Goal: Find contact information: Find contact information

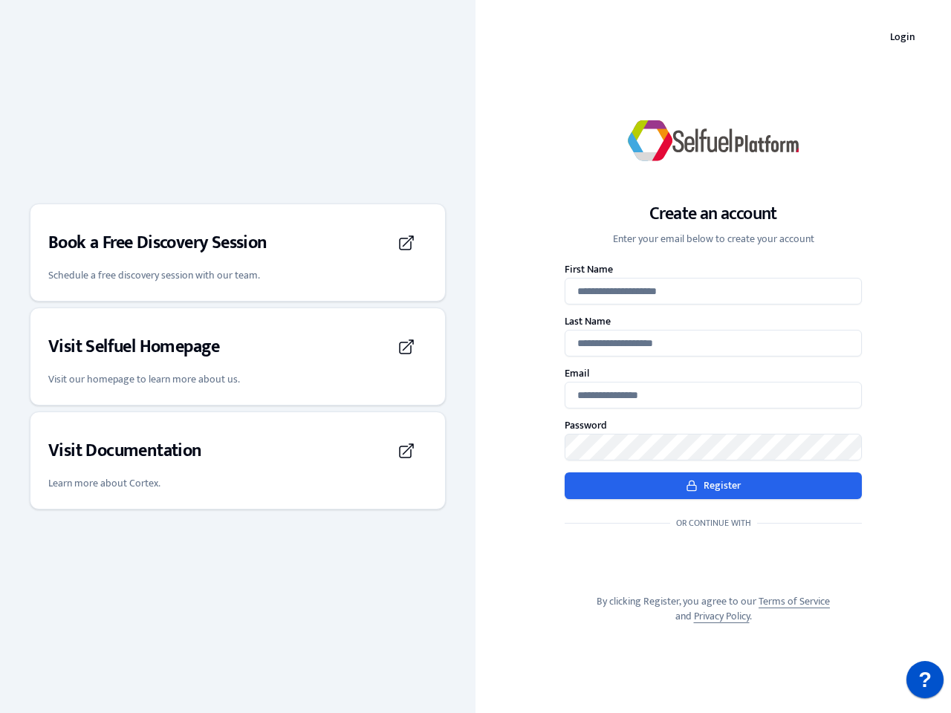
click at [476, 357] on div "Create an account Enter your email below to create your account First Name Last…" at bounding box center [714, 356] width 476 height 583
click at [238, 253] on h3 "Book a Free Discovery Session" at bounding box center [157, 243] width 219 height 24
click at [238, 357] on div "Visit Selfuel Homepage" at bounding box center [237, 347] width 379 height 42
click at [238, 461] on div "Visit Documentation" at bounding box center [237, 451] width 379 height 42
click at [925, 680] on p "?" at bounding box center [924, 679] width 13 height 37
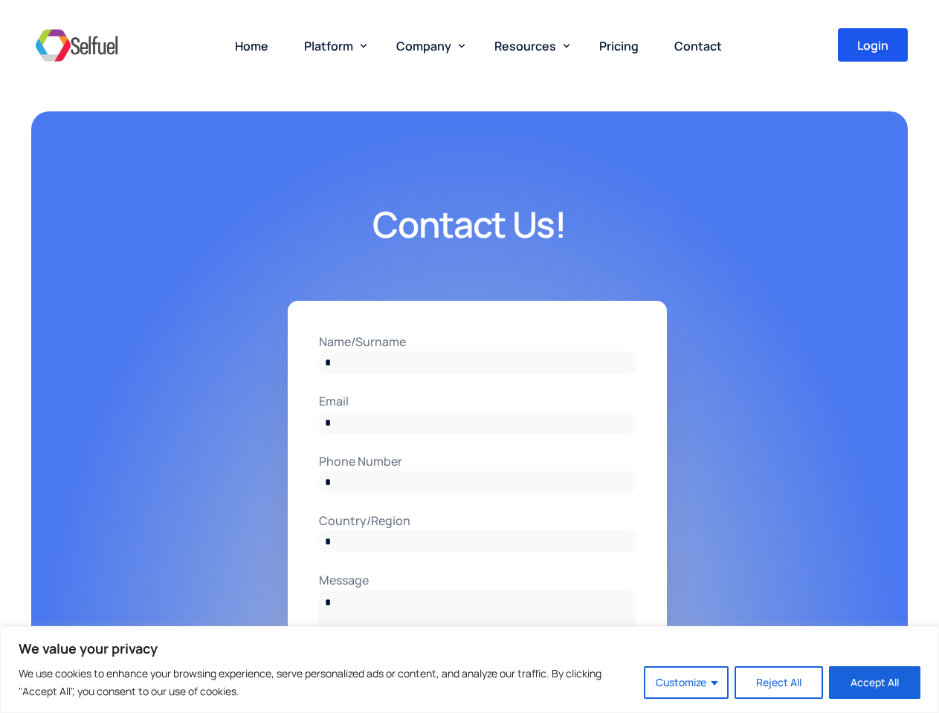
click at [469, 357] on input "Name/Surname" at bounding box center [477, 362] width 317 height 22
click at [687, 683] on button "Customize" at bounding box center [686, 683] width 85 height 33
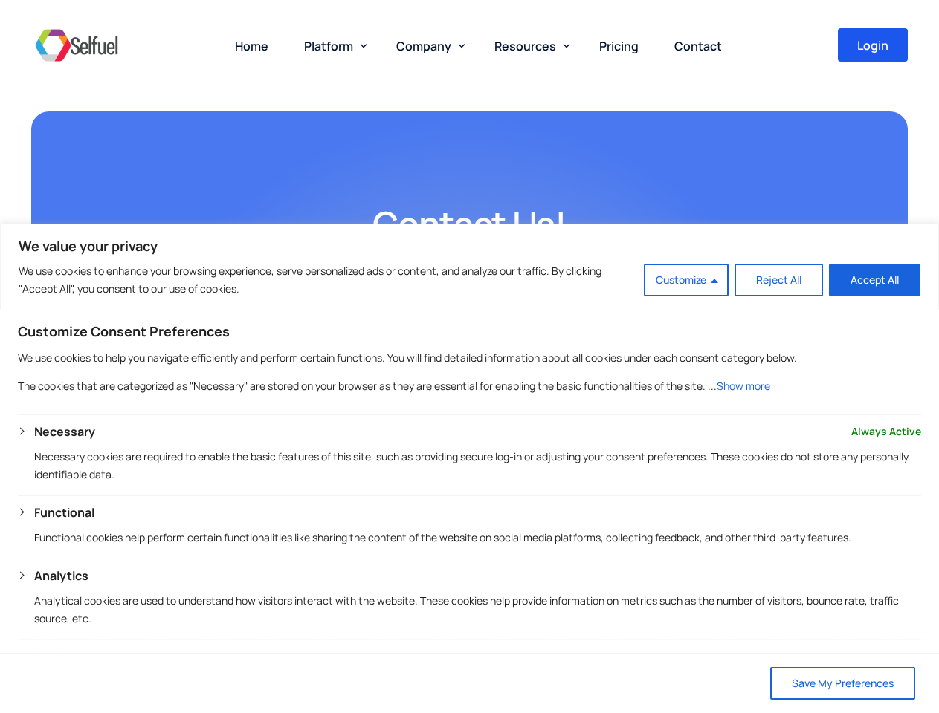
click at [332, 45] on span "Platform" at bounding box center [328, 46] width 49 height 16
click at [427, 45] on span "Company" at bounding box center [423, 46] width 55 height 16
click at [528, 45] on span "Resources" at bounding box center [525, 46] width 62 height 16
